Goal: Task Accomplishment & Management: Manage account settings

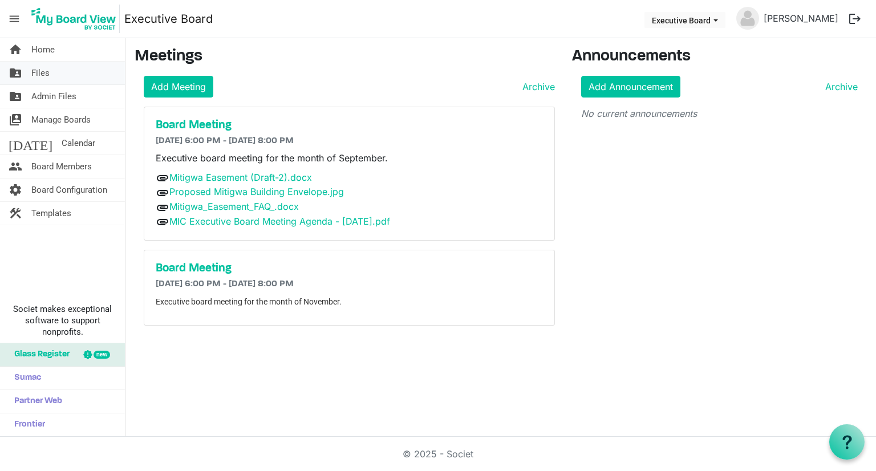
click at [48, 74] on span "Files" at bounding box center [40, 73] width 18 height 23
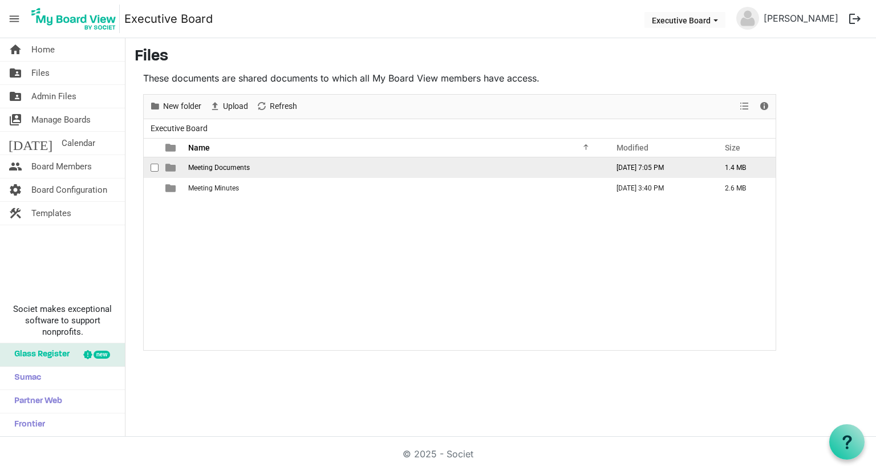
click at [221, 168] on span "Meeting Documents" at bounding box center [219, 168] width 62 height 8
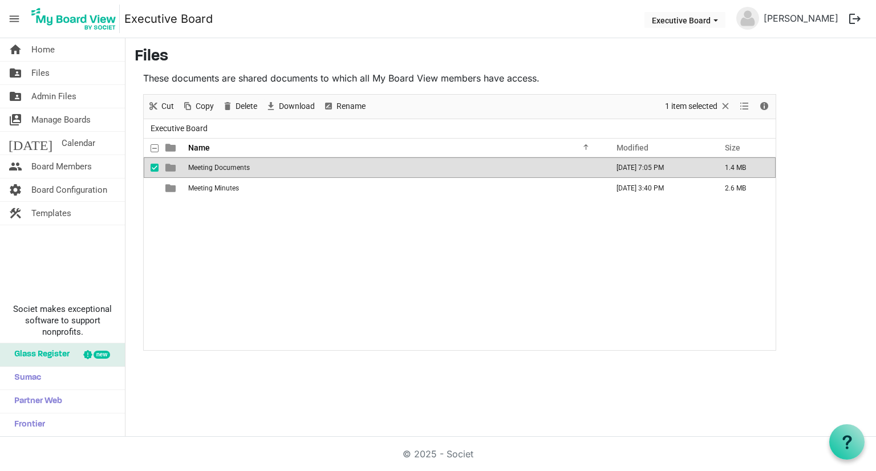
click at [221, 168] on span "Meeting Documents" at bounding box center [219, 168] width 62 height 8
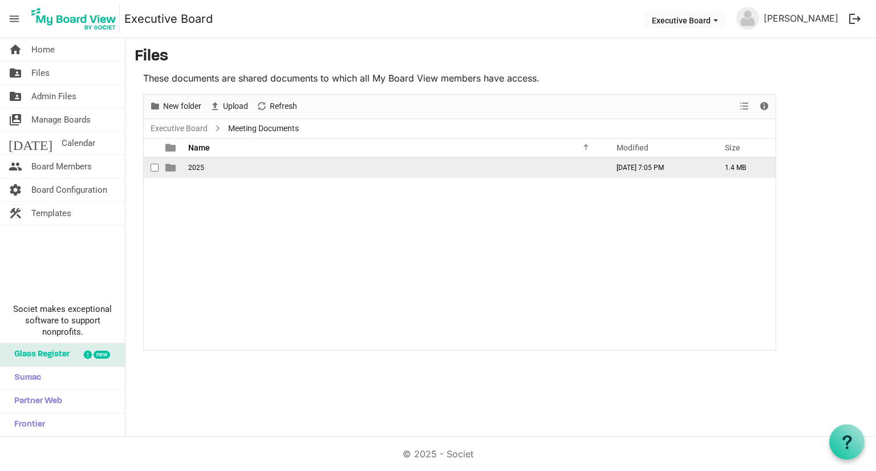
click at [221, 168] on td "2025" at bounding box center [395, 167] width 420 height 21
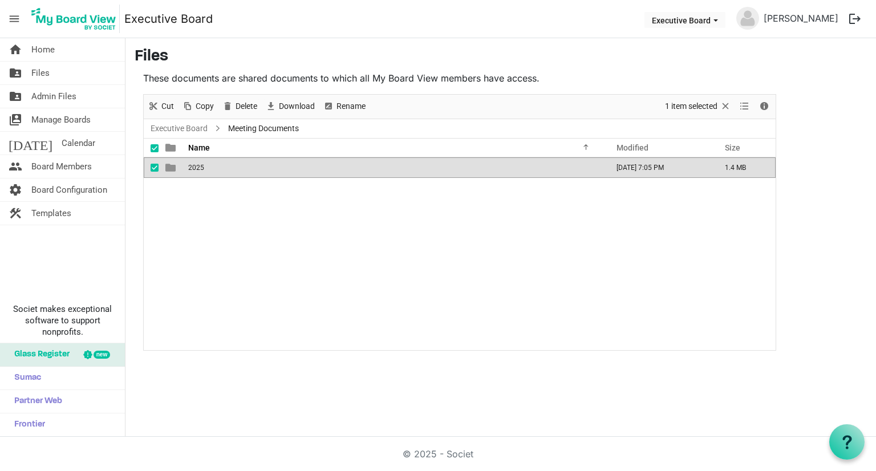
click at [221, 168] on td "2025" at bounding box center [395, 167] width 420 height 21
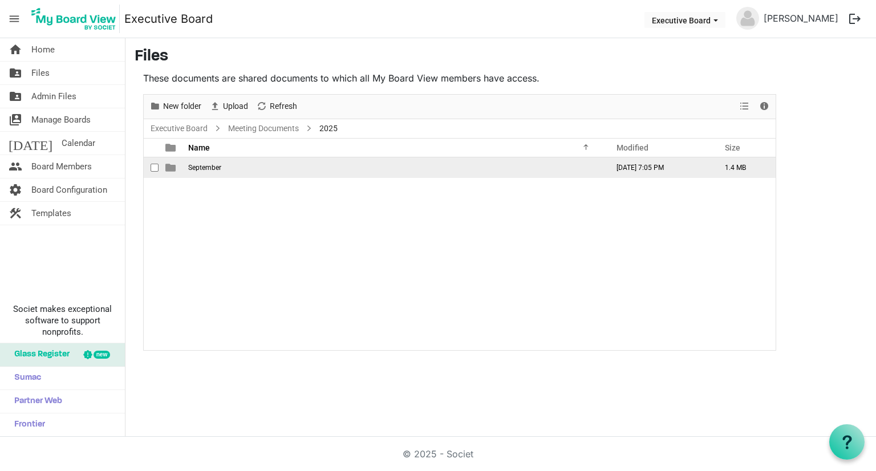
click at [219, 169] on span "September" at bounding box center [204, 168] width 33 height 8
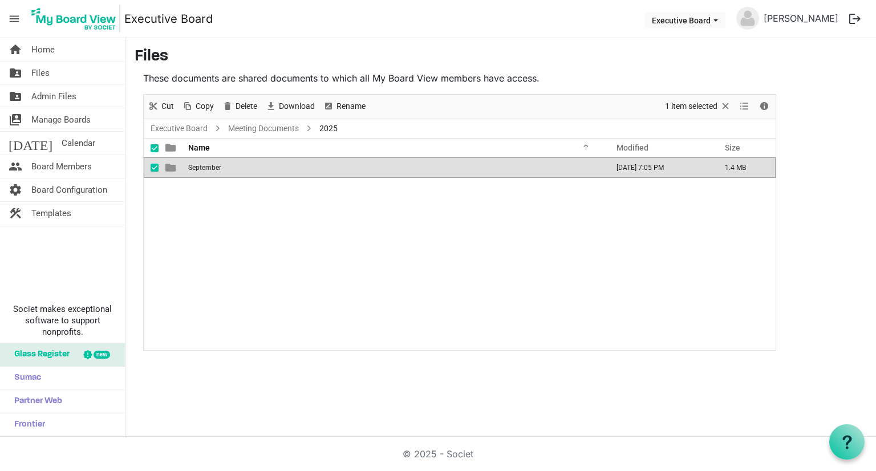
click at [219, 169] on span "September" at bounding box center [204, 168] width 33 height 8
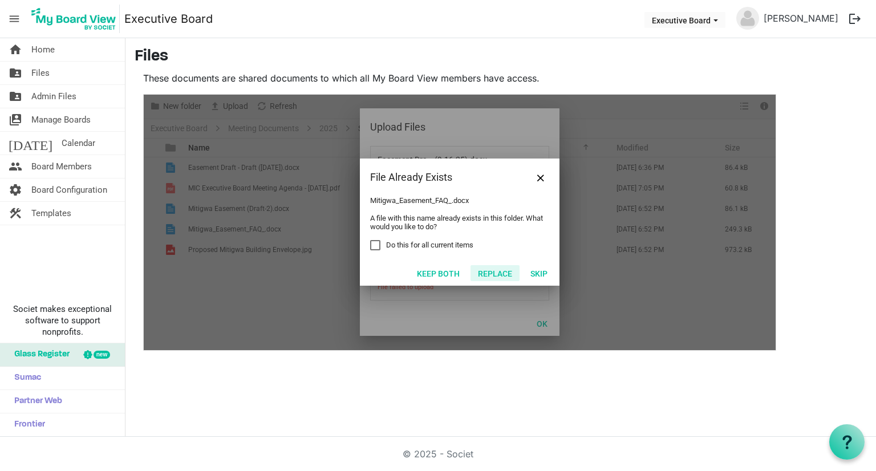
click at [492, 273] on button "Replace" at bounding box center [495, 273] width 49 height 16
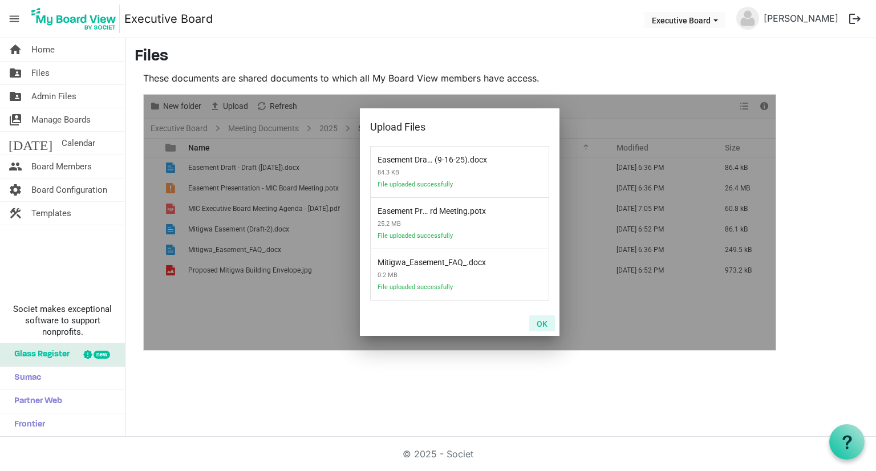
click at [542, 326] on button "OK" at bounding box center [542, 323] width 26 height 16
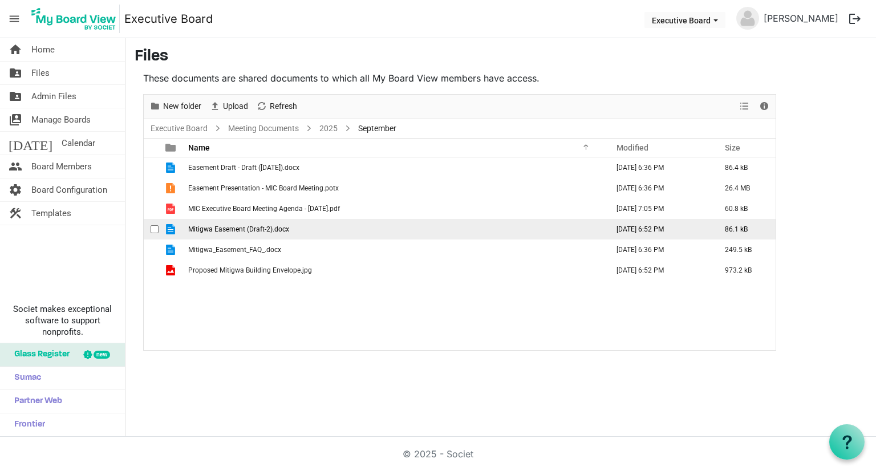
click at [269, 228] on span "Mitigwa Easement (Draft-2).docx" at bounding box center [238, 229] width 101 height 8
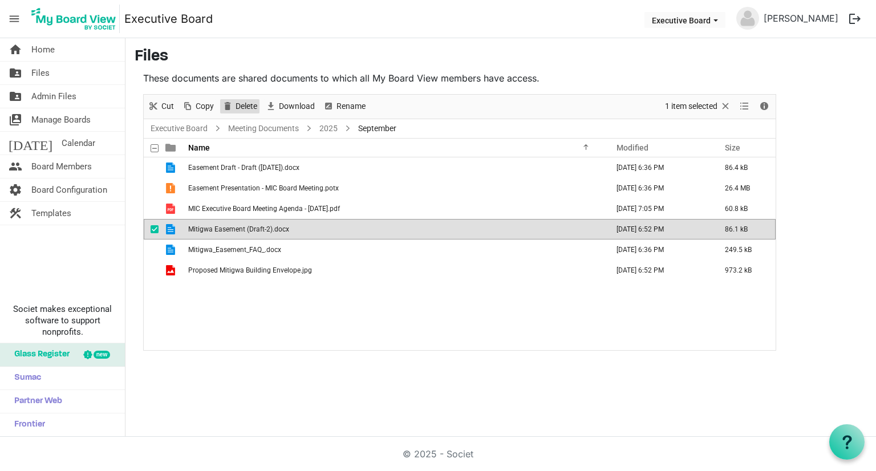
click at [252, 110] on span "Delete" at bounding box center [246, 106] width 24 height 14
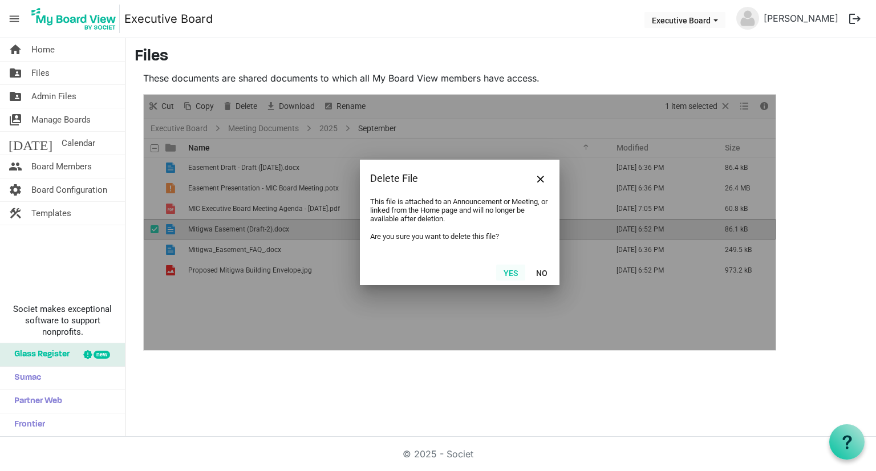
click at [513, 273] on button "Yes" at bounding box center [510, 273] width 29 height 16
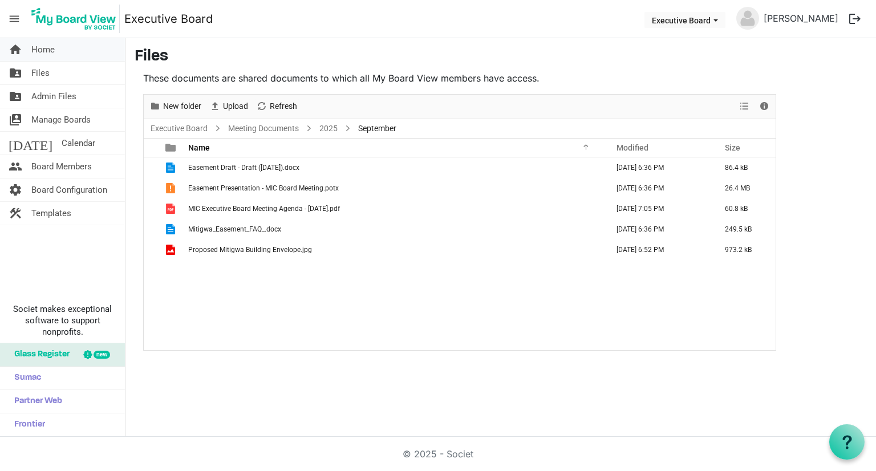
click at [37, 44] on span "Home" at bounding box center [42, 49] width 23 height 23
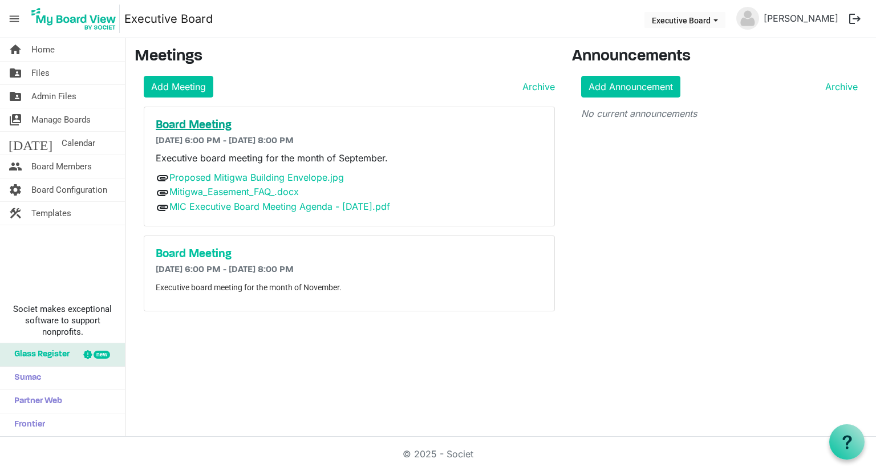
click at [212, 128] on h5 "Board Meeting" at bounding box center [349, 126] width 387 height 14
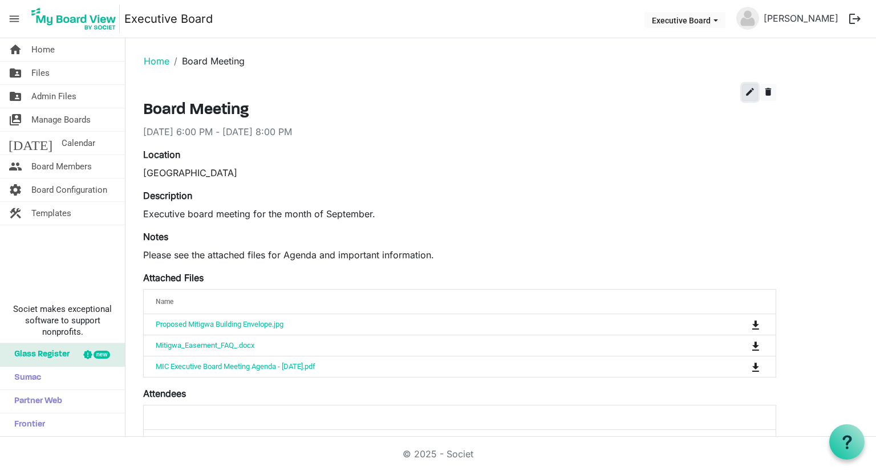
click at [747, 95] on span "edit" at bounding box center [750, 92] width 10 height 10
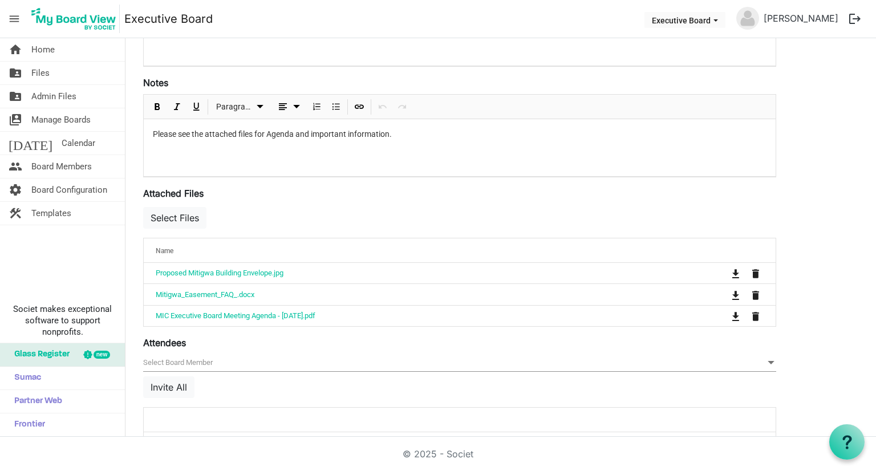
scroll to position [285, 0]
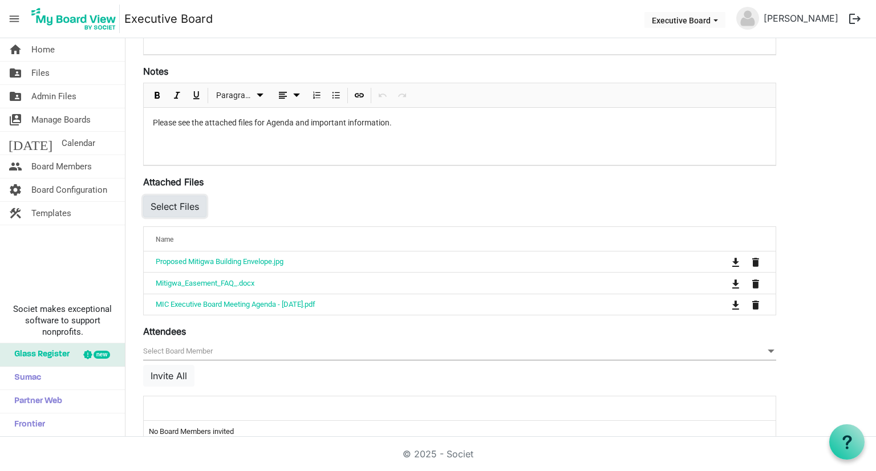
click at [165, 206] on button "Select Files" at bounding box center [174, 207] width 63 height 22
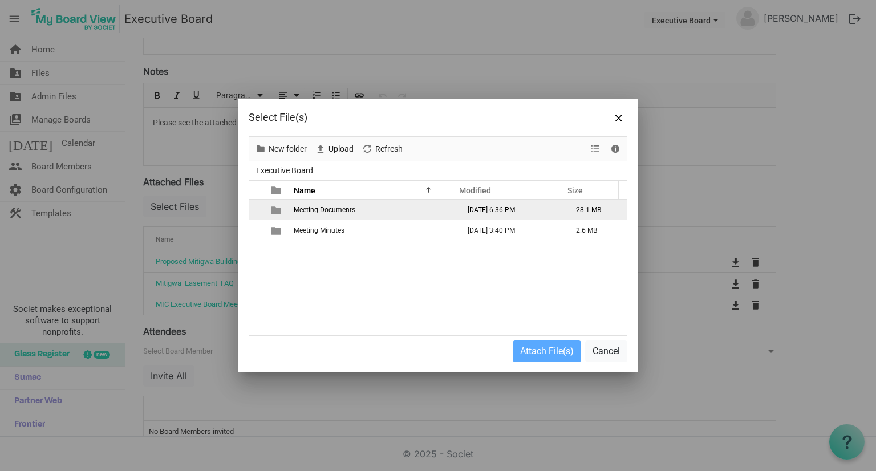
click at [330, 203] on td "Meeting Documents" at bounding box center [372, 210] width 165 height 21
click at [326, 212] on span "Meeting Documents" at bounding box center [325, 210] width 62 height 8
click at [314, 211] on td "2025" at bounding box center [372, 210] width 165 height 21
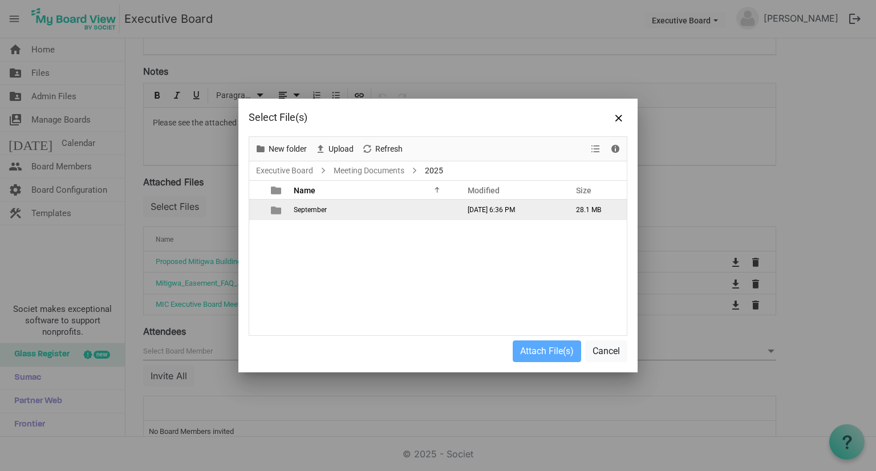
click at [321, 212] on span "September" at bounding box center [310, 210] width 33 height 8
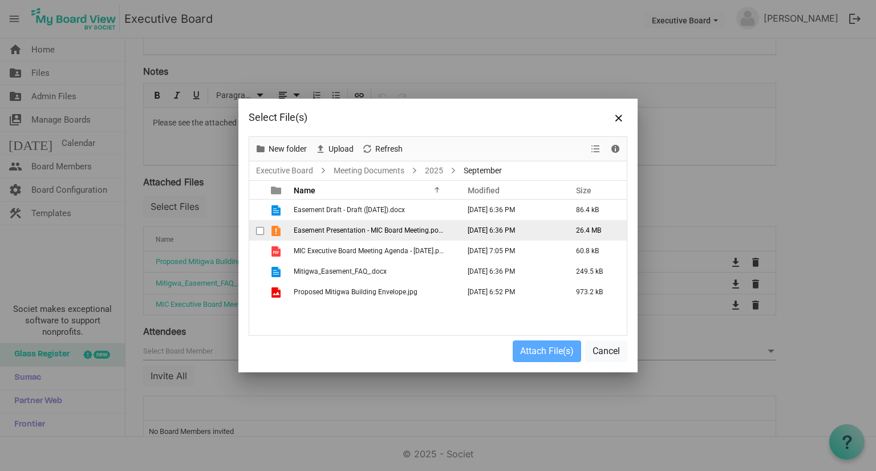
click at [397, 228] on span "Easement Presentation - MIC Board Meeting.potx" at bounding box center [369, 230] width 151 height 8
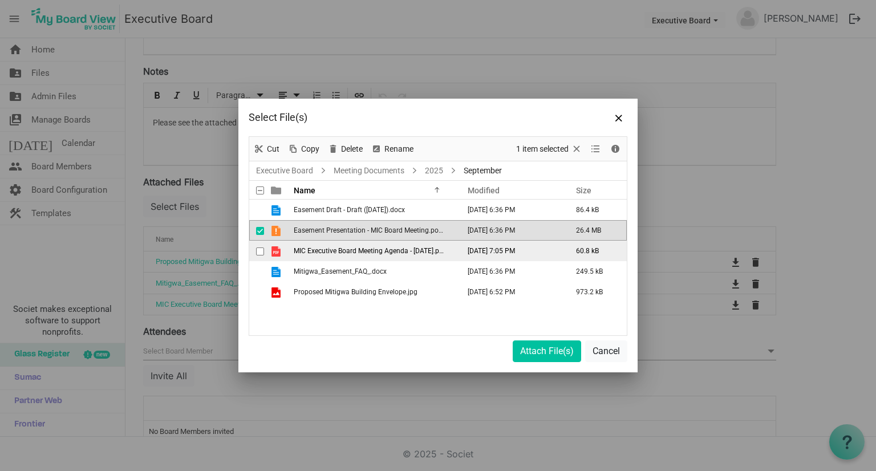
click at [406, 249] on span "MIC Executive Board Meeting Agenda - 9.17.2025.pdf" at bounding box center [370, 251] width 152 height 8
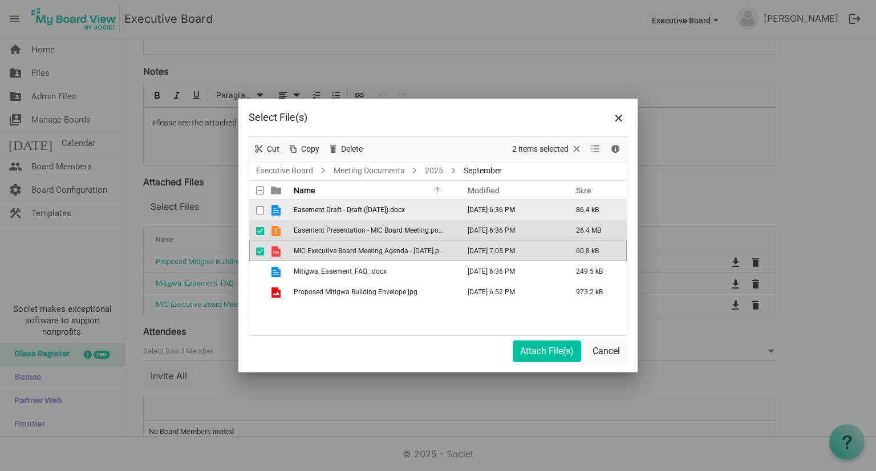
click at [388, 204] on td "Easement Draft - Draft (9-16-25).docx" at bounding box center [372, 210] width 165 height 21
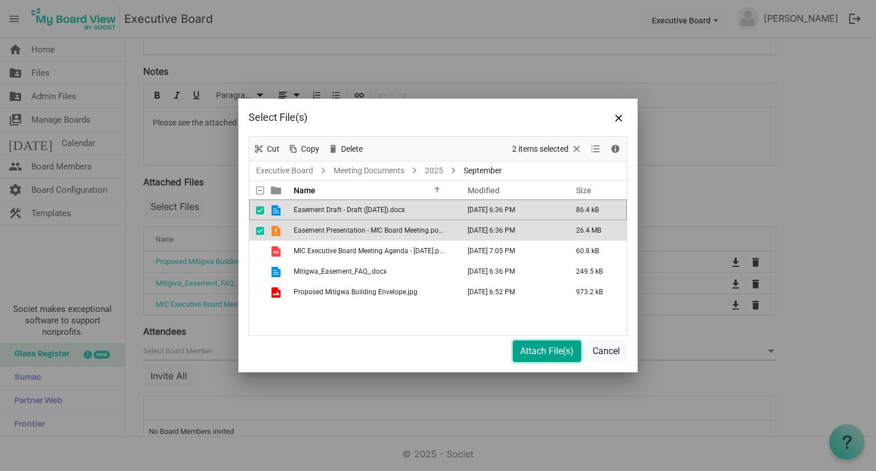
click at [557, 352] on button "Attach File(s)" at bounding box center [547, 352] width 68 height 22
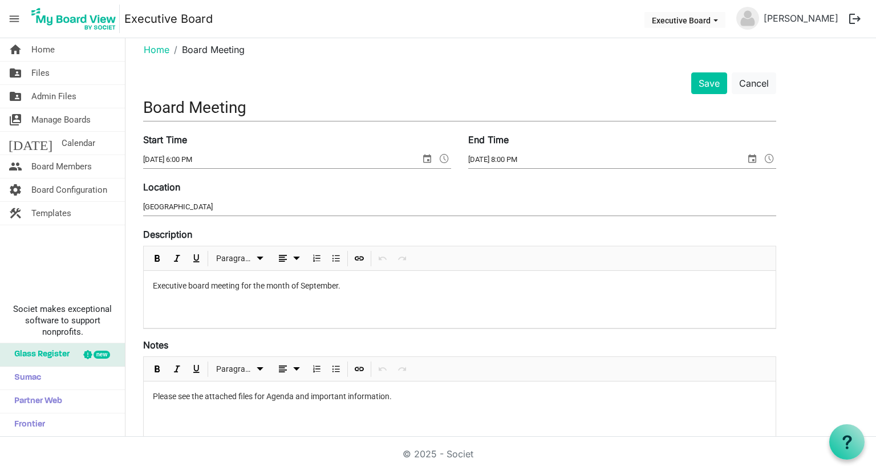
scroll to position [0, 0]
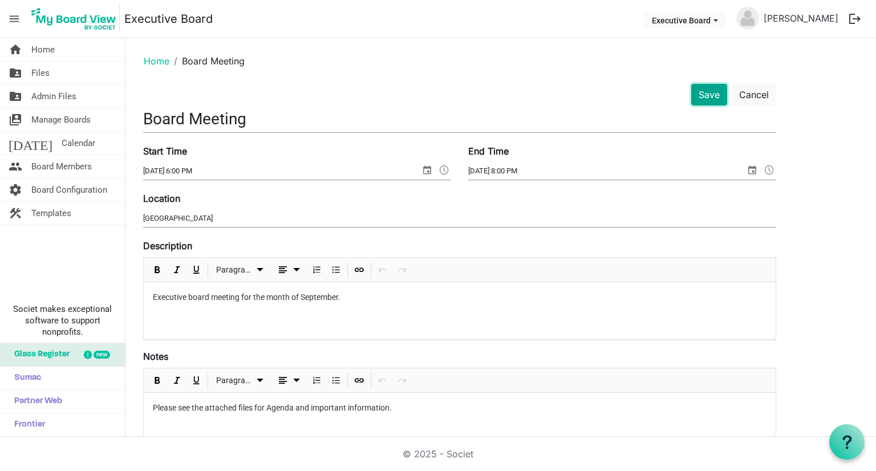
click at [724, 99] on button "Save" at bounding box center [709, 95] width 36 height 22
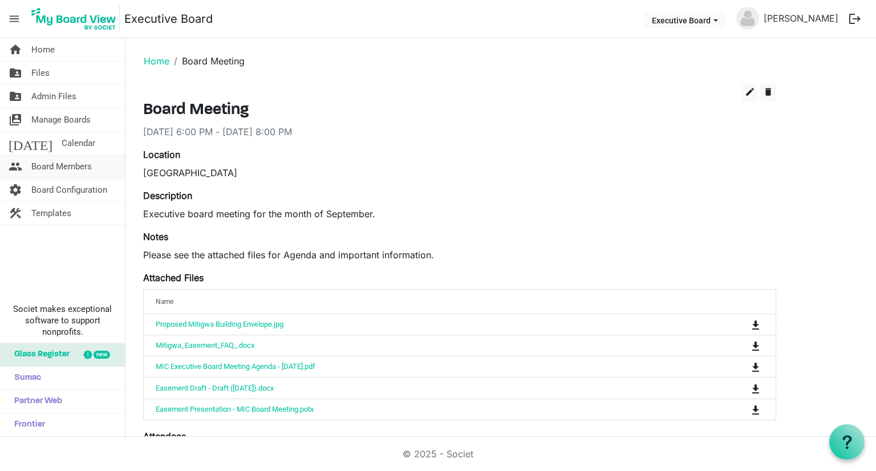
click at [71, 160] on span "Board Members" at bounding box center [61, 166] width 60 height 23
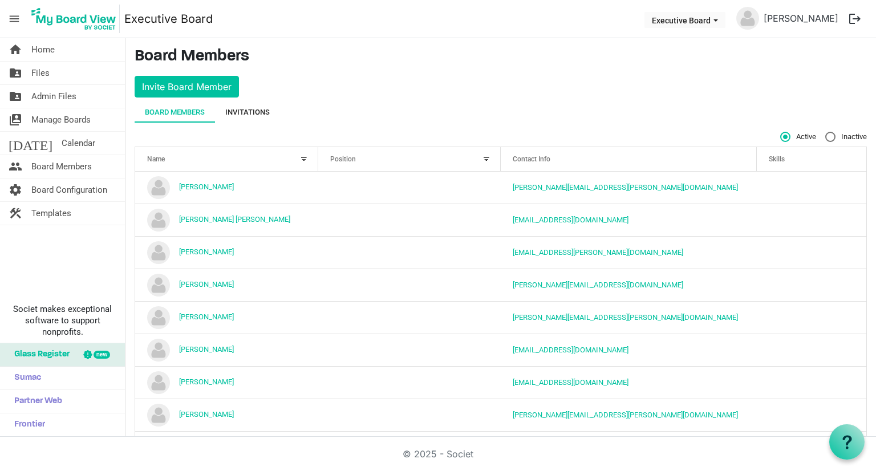
click at [240, 107] on div "Invitations" at bounding box center [247, 112] width 45 height 11
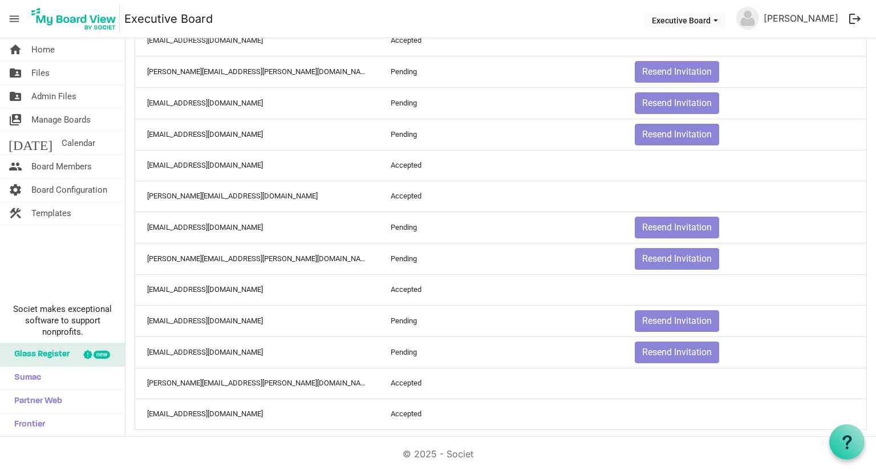
scroll to position [1222, 0]
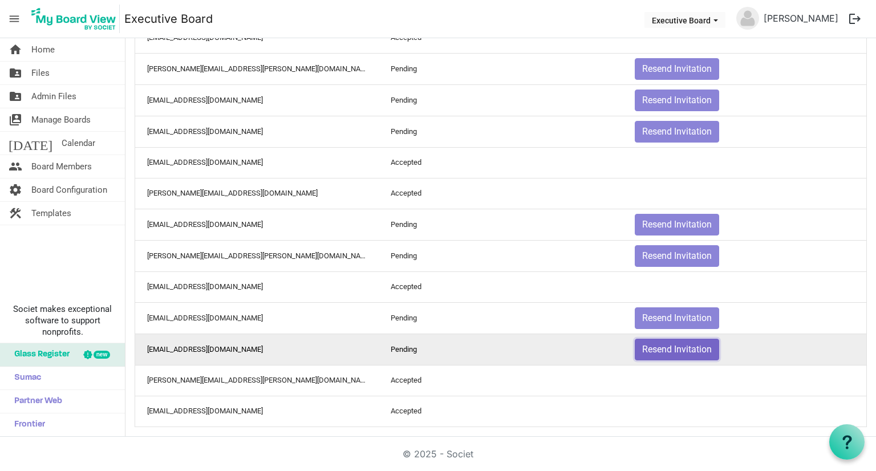
click at [678, 341] on button "Resend Invitation" at bounding box center [677, 350] width 84 height 22
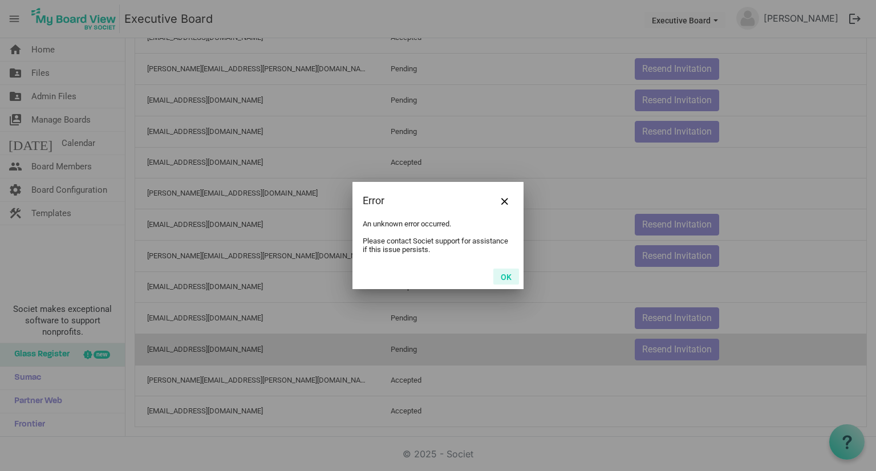
click at [506, 282] on button "OK" at bounding box center [507, 277] width 26 height 16
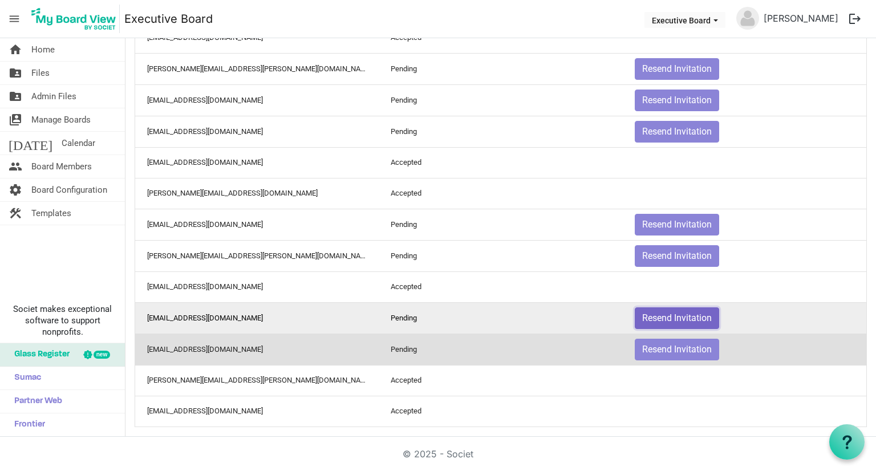
click at [677, 312] on button "Resend Invitation" at bounding box center [677, 319] width 84 height 22
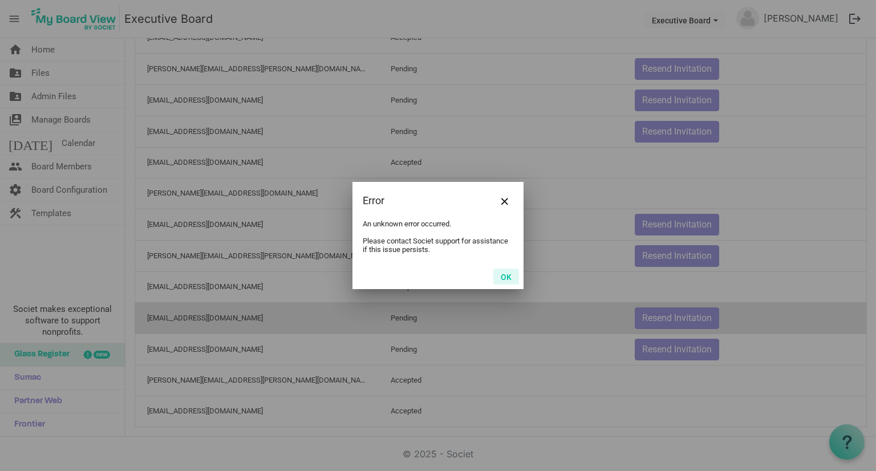
click at [506, 279] on button "OK" at bounding box center [507, 277] width 26 height 16
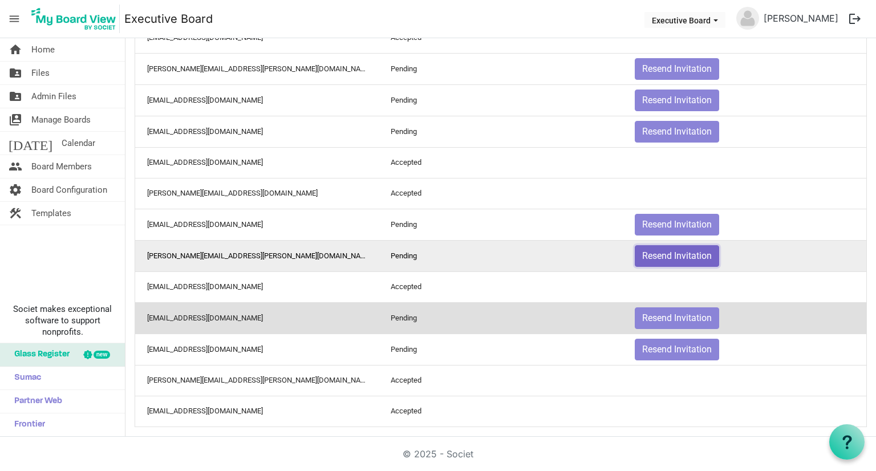
click at [669, 249] on button "Resend Invitation" at bounding box center [677, 256] width 84 height 22
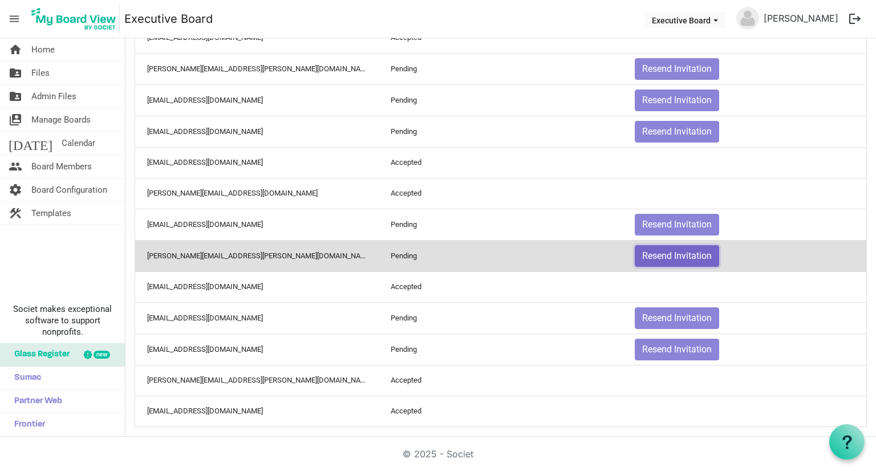
click at [667, 249] on button "Resend Invitation" at bounding box center [677, 256] width 84 height 22
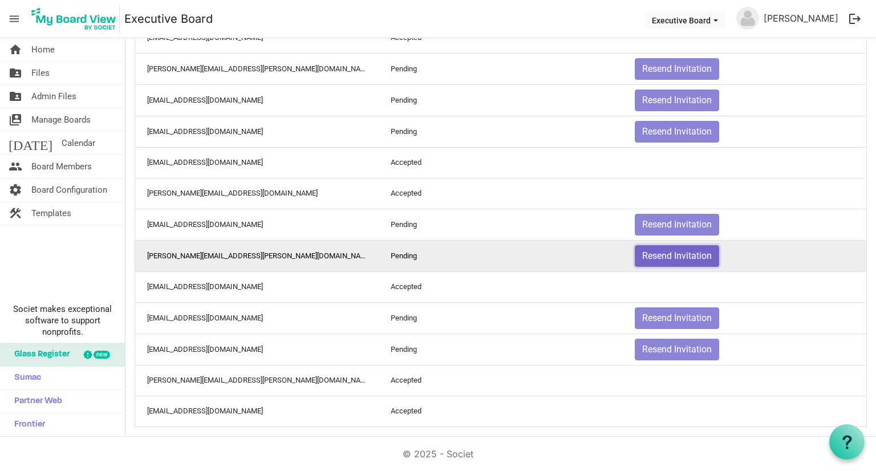
click at [669, 247] on button "Resend Invitation" at bounding box center [677, 256] width 84 height 22
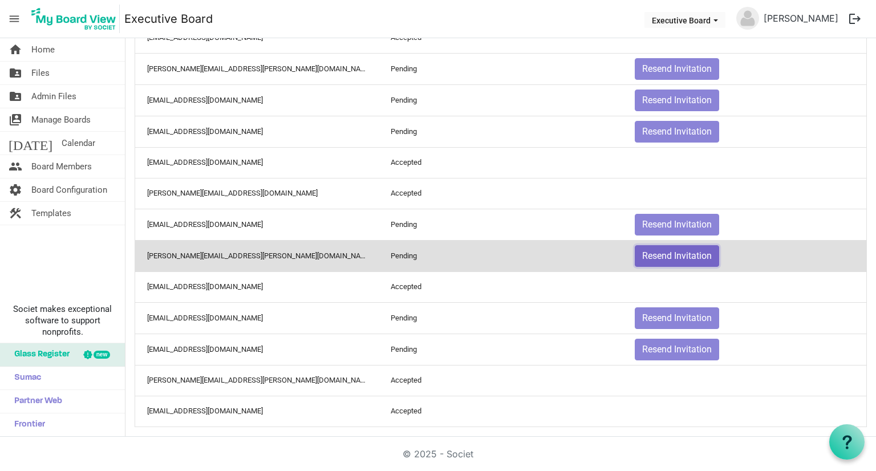
click at [669, 247] on button "Resend Invitation" at bounding box center [677, 256] width 84 height 22
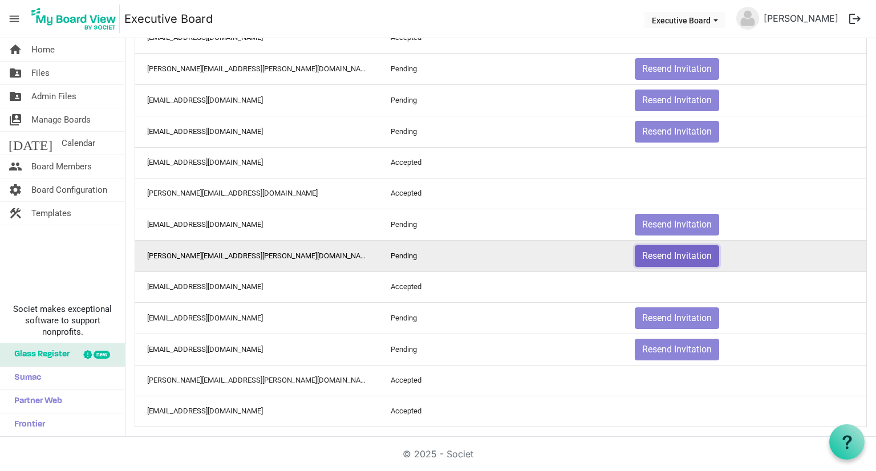
click at [669, 247] on button "Resend Invitation" at bounding box center [677, 256] width 84 height 22
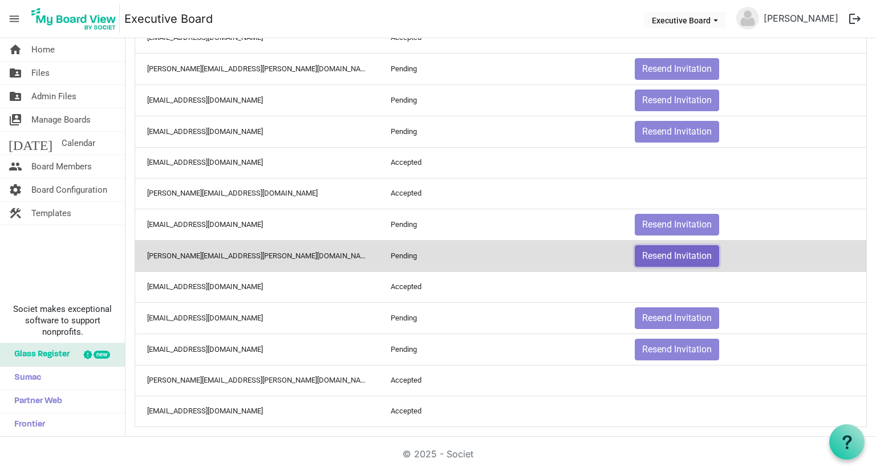
click at [669, 247] on button "Resend Invitation" at bounding box center [677, 256] width 84 height 22
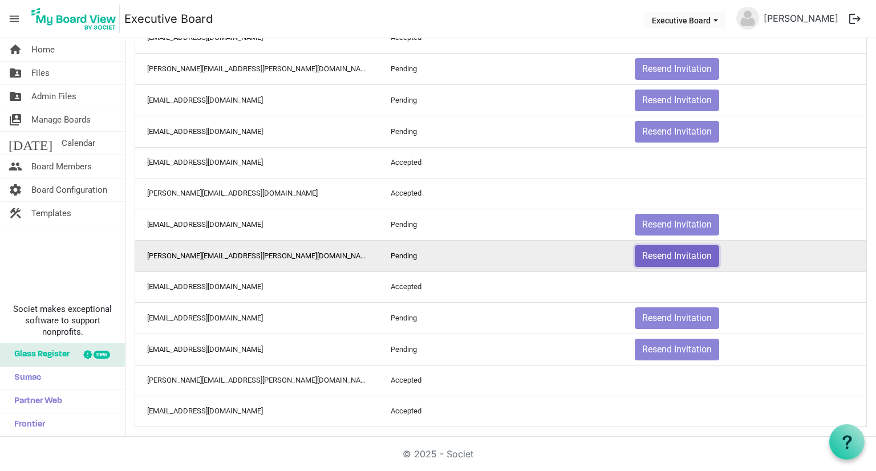
click at [669, 247] on button "Resend Invitation" at bounding box center [677, 256] width 84 height 22
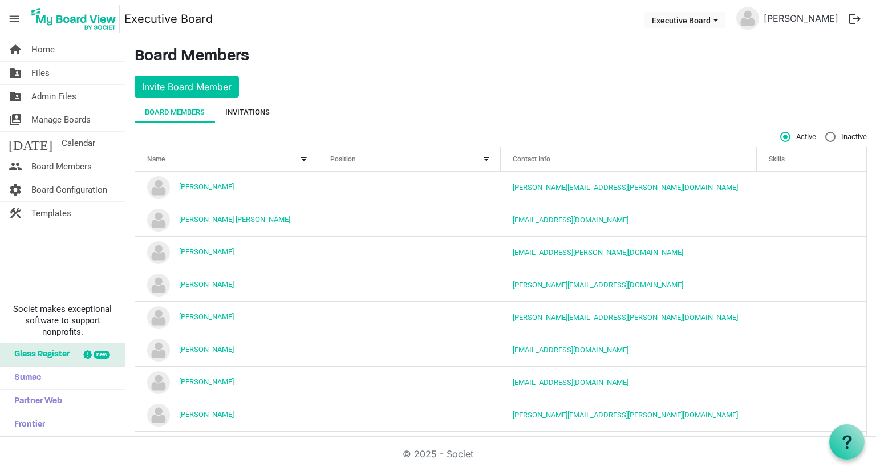
click at [254, 114] on div "Invitations" at bounding box center [247, 112] width 45 height 11
